Goal: Task Accomplishment & Management: Use online tool/utility

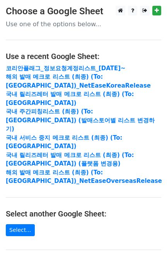
scroll to position [103, 0]
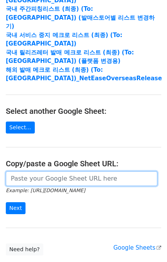
drag, startPoint x: 0, startPoint y: 0, endPoint x: 64, endPoint y: 159, distance: 171.5
click at [64, 172] on input "url" at bounding box center [82, 179] width 152 height 15
paste input "[URL][DOMAIN_NAME]"
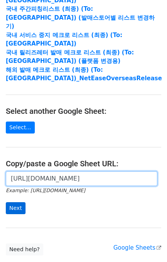
type input "[URL][DOMAIN_NAME]"
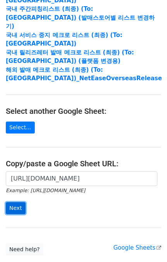
click at [16, 203] on input "Next" at bounding box center [16, 209] width 20 height 12
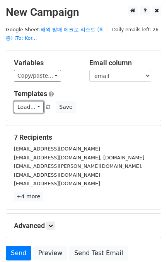
click at [26, 106] on link "Load..." at bounding box center [29, 107] width 30 height 12
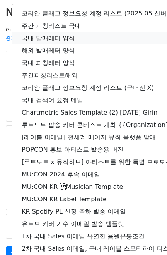
click at [63, 37] on link "국내 발매레터 양식" at bounding box center [136, 38] width 248 height 12
